Goal: Find contact information: Find contact information

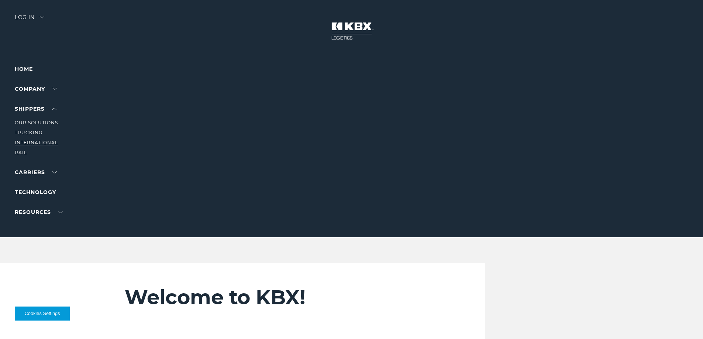
click at [28, 140] on link "International" at bounding box center [36, 143] width 43 height 6
click at [29, 121] on link "Contact Us" at bounding box center [32, 123] width 34 height 6
